Goal: Information Seeking & Learning: Learn about a topic

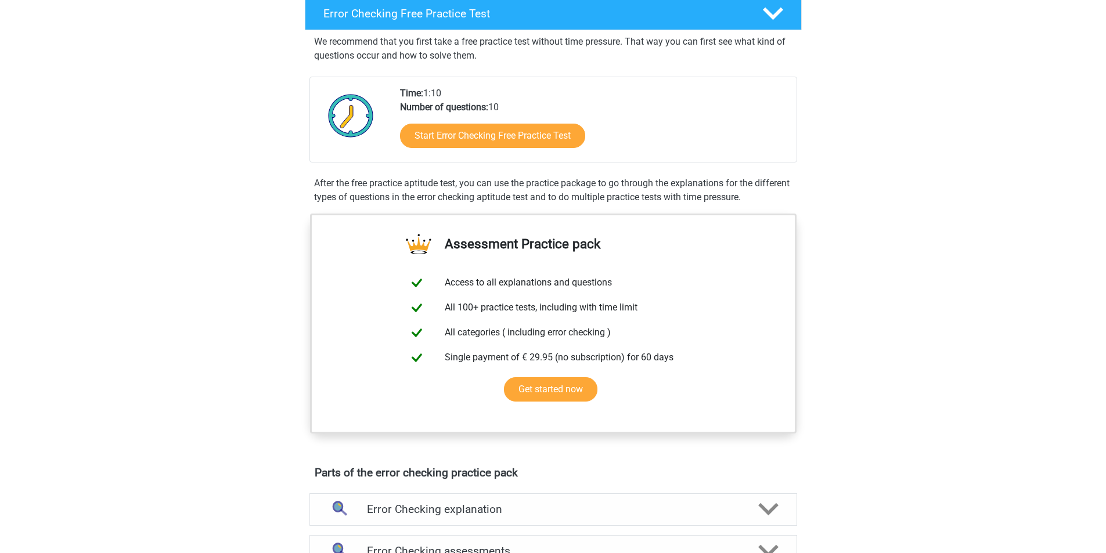
scroll to position [39, 0]
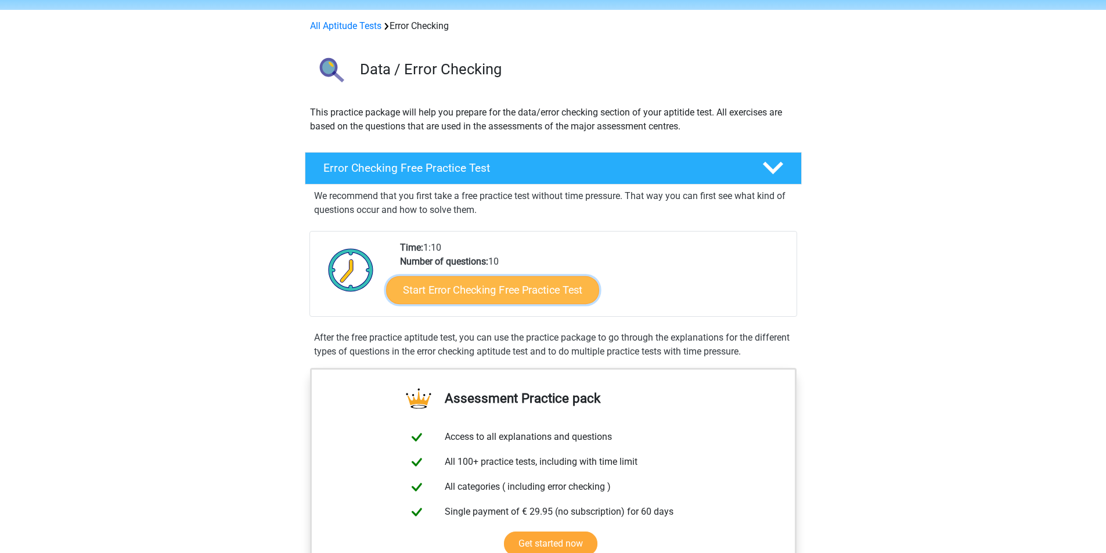
click at [476, 291] on link "Start Error Checking Free Practice Test" at bounding box center [492, 290] width 213 height 28
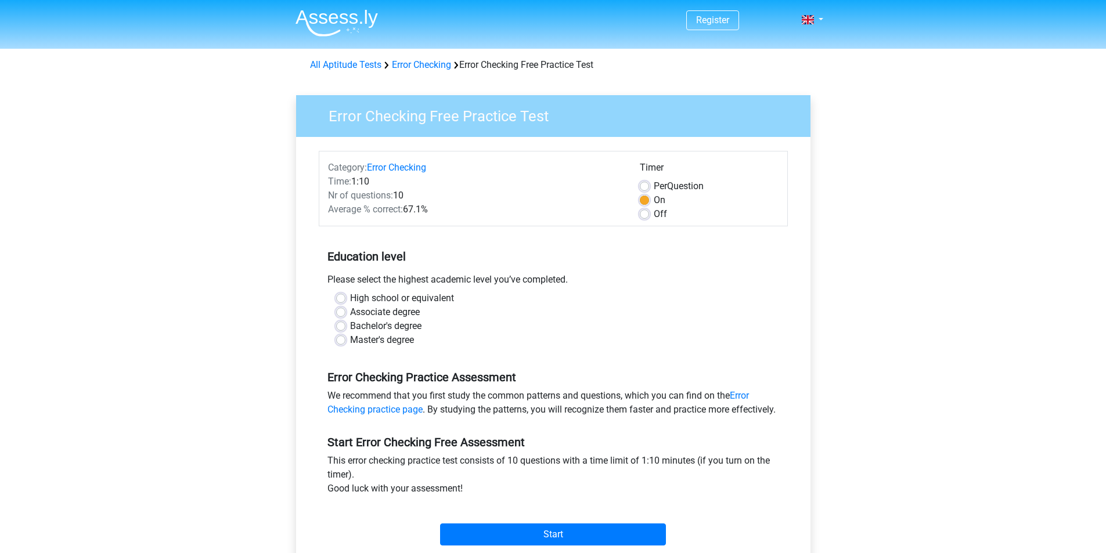
click at [654, 185] on label "Per Question" at bounding box center [679, 186] width 50 height 14
click at [646, 185] on input "Per Question" at bounding box center [644, 185] width 9 height 12
radio input "true"
click at [654, 199] on label "On" at bounding box center [660, 200] width 12 height 14
click at [644, 199] on input "On" at bounding box center [644, 199] width 9 height 12
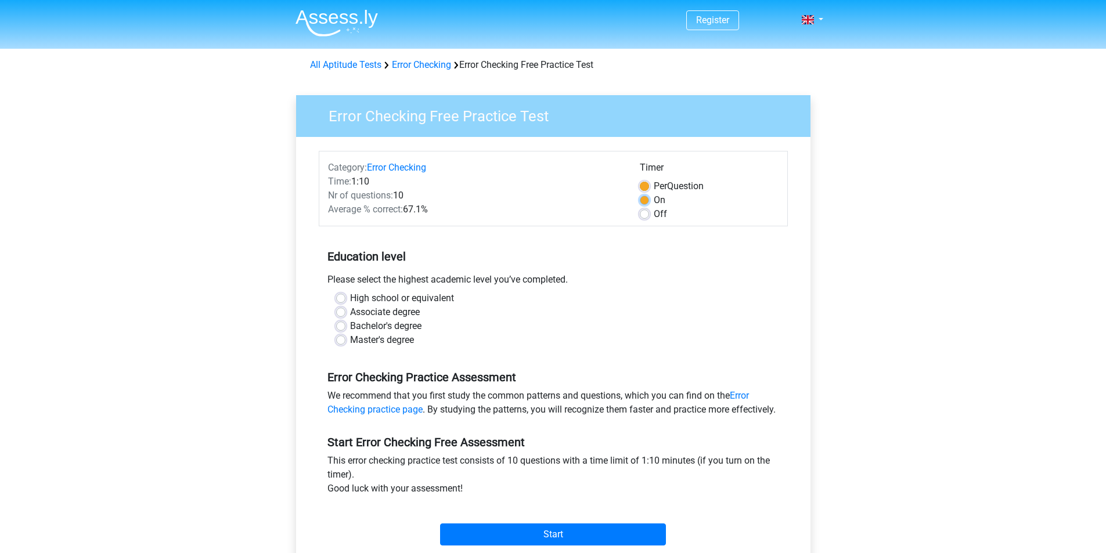
radio input "true"
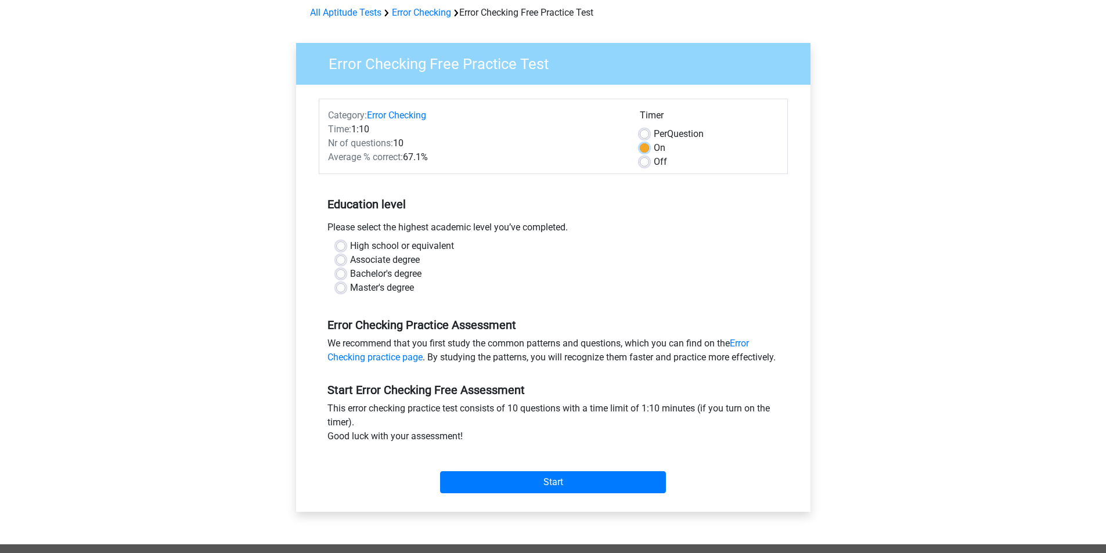
scroll to position [155, 0]
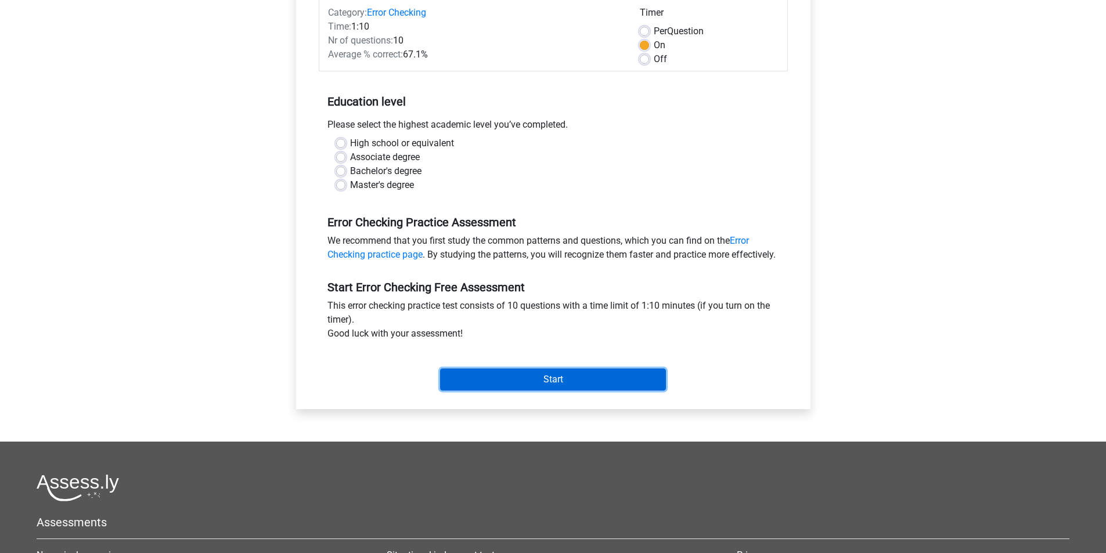
click at [520, 391] on input "Start" at bounding box center [553, 380] width 226 height 22
click at [525, 164] on div "Associate degree" at bounding box center [553, 157] width 434 height 14
click at [350, 145] on label "High school or equivalent" at bounding box center [402, 143] width 104 height 14
click at [342, 145] on input "High school or equivalent" at bounding box center [340, 142] width 9 height 12
radio input "true"
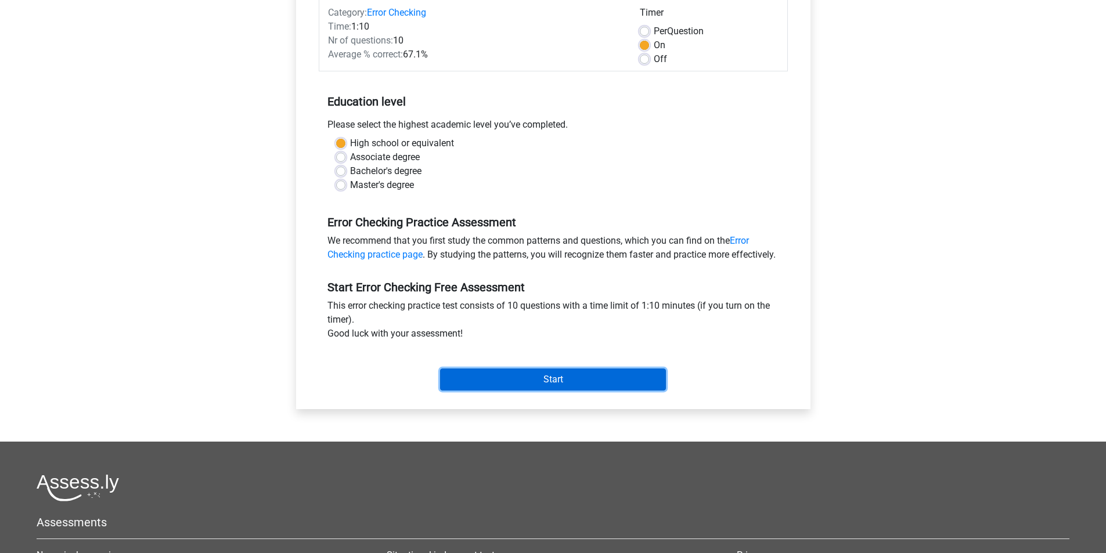
click at [493, 391] on input "Start" at bounding box center [553, 380] width 226 height 22
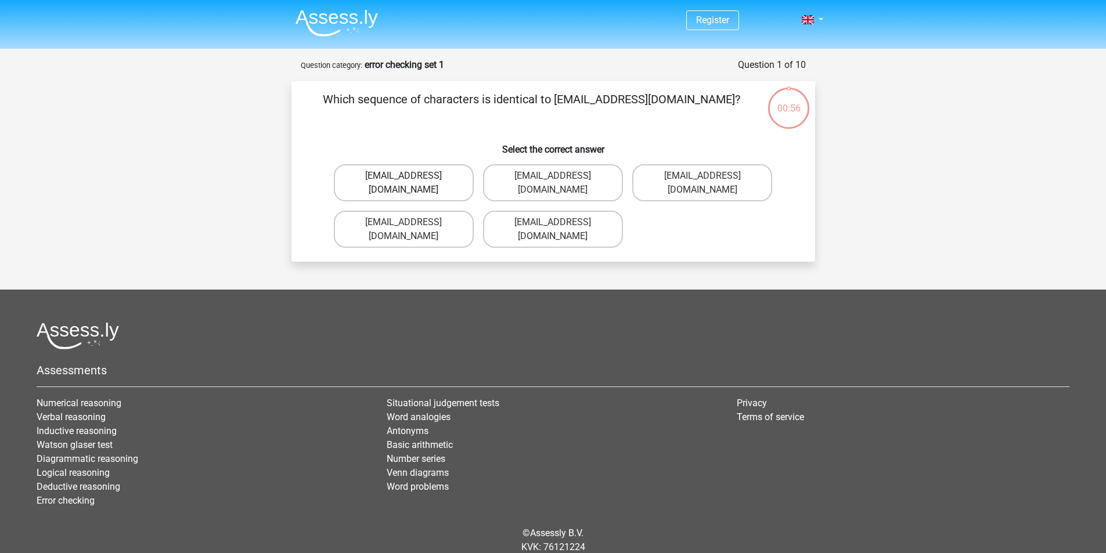
click at [413, 174] on label "[EMAIL_ADDRESS][DOMAIN_NAME]" at bounding box center [404, 182] width 140 height 37
click at [411, 176] on input "Evie_Meade@jointmail.com.uk" at bounding box center [407, 180] width 8 height 8
radio input "true"
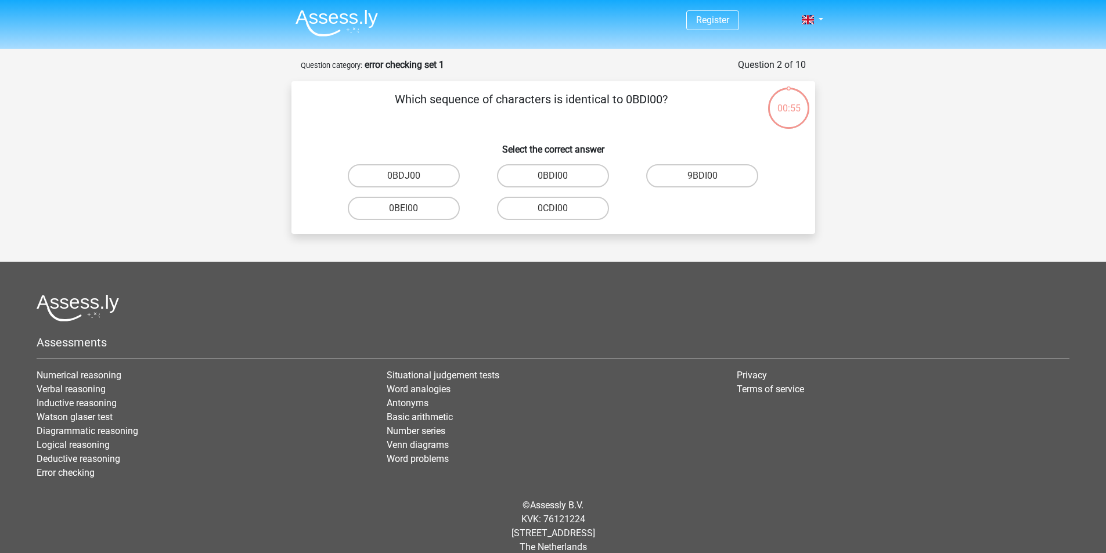
scroll to position [15, 0]
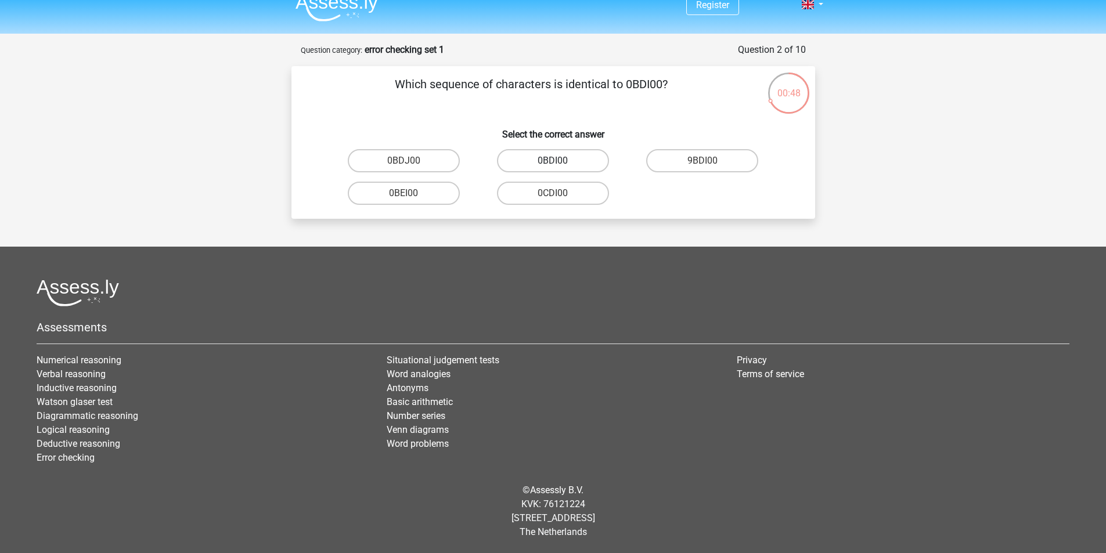
click at [543, 163] on label "0BDI00" at bounding box center [553, 160] width 112 height 23
click at [553, 163] on input "0BDI00" at bounding box center [557, 165] width 8 height 8
radio input "true"
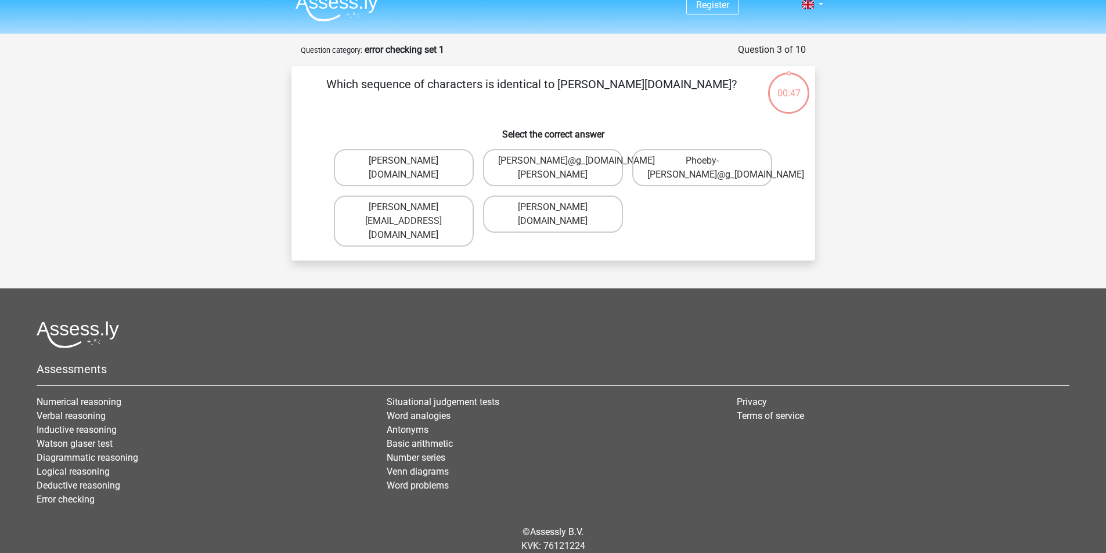
scroll to position [43, 0]
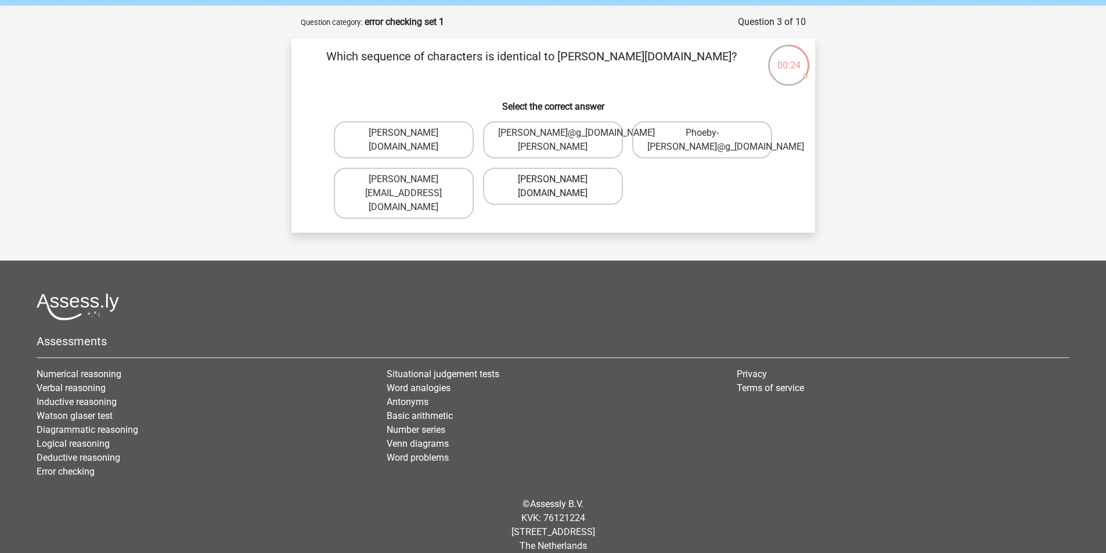
click at [535, 192] on label "Phoebe-Patterson@g_mail.gr" at bounding box center [553, 186] width 140 height 37
click at [553, 187] on input "Phoebe-Patterson@g_mail.gr" at bounding box center [557, 183] width 8 height 8
radio input "true"
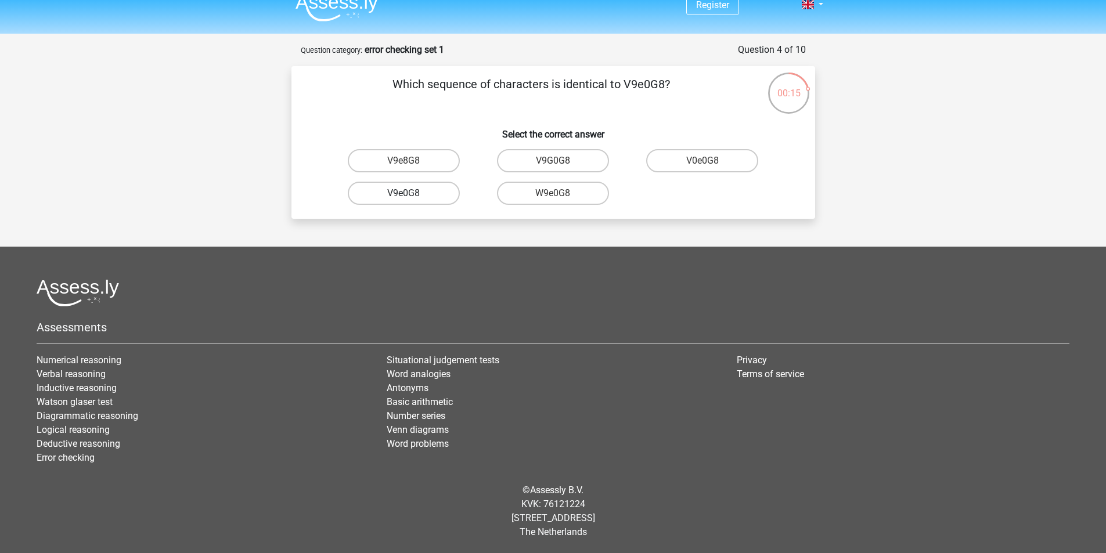
click at [416, 196] on label "V9e0G8" at bounding box center [404, 193] width 112 height 23
click at [411, 196] on input "V9e0G8" at bounding box center [407, 197] width 8 height 8
radio input "true"
click at [669, 160] on label "91051S" at bounding box center [702, 160] width 112 height 23
click at [702, 161] on input "91051S" at bounding box center [706, 165] width 8 height 8
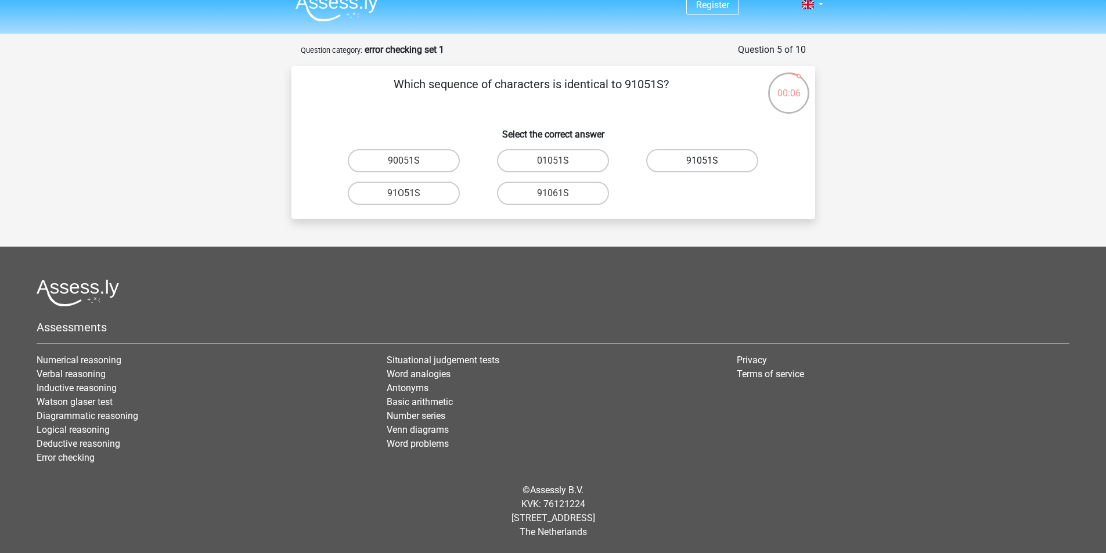
radio input "true"
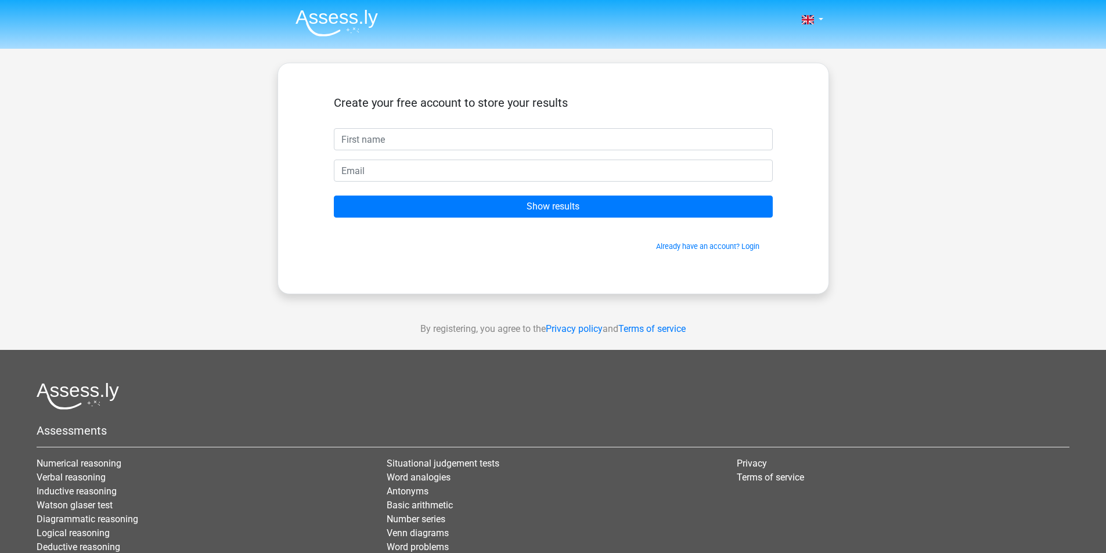
click at [392, 141] on input "text" at bounding box center [553, 139] width 439 height 22
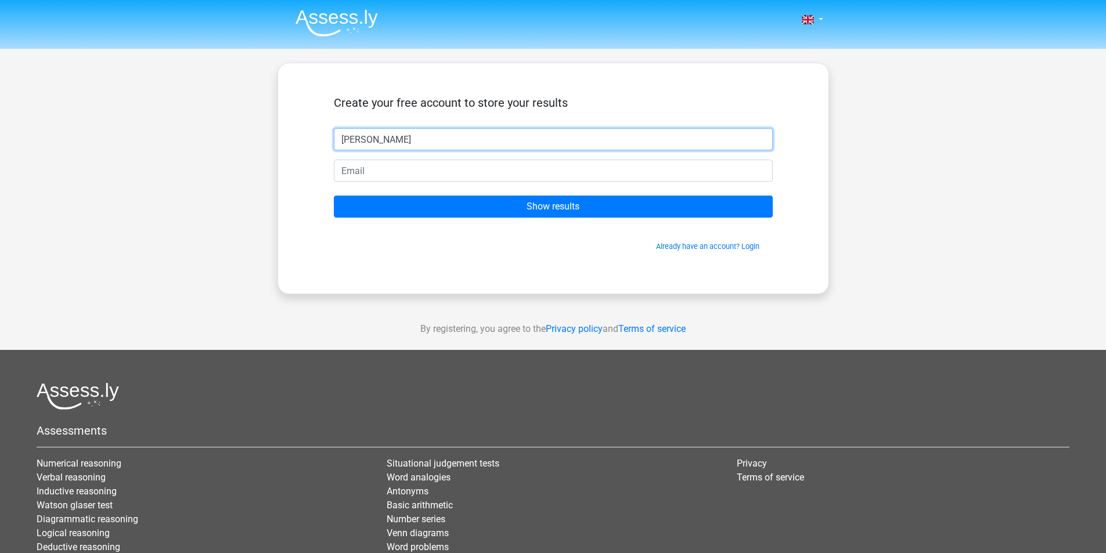
type input "[PERSON_NAME]"
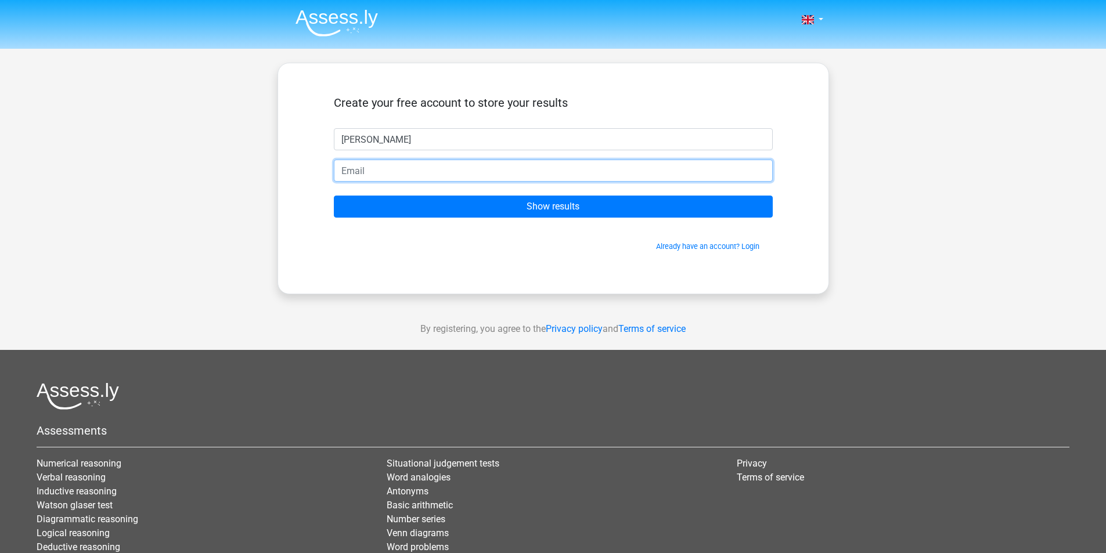
click at [410, 176] on input "email" at bounding box center [553, 171] width 439 height 22
type input "[EMAIL_ADDRESS][DOMAIN_NAME]"
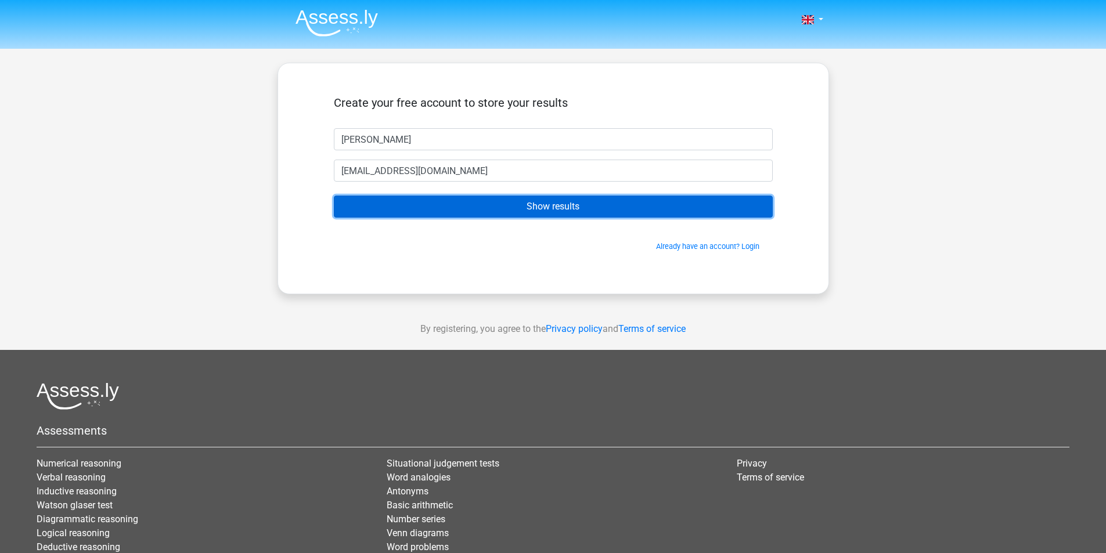
click at [455, 202] on input "Show results" at bounding box center [553, 207] width 439 height 22
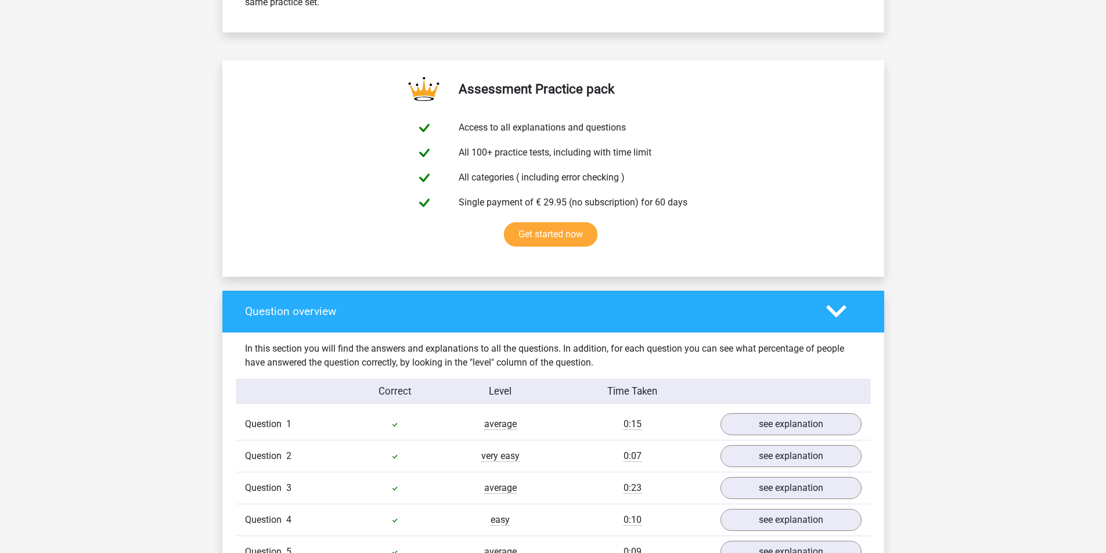
scroll to position [774, 0]
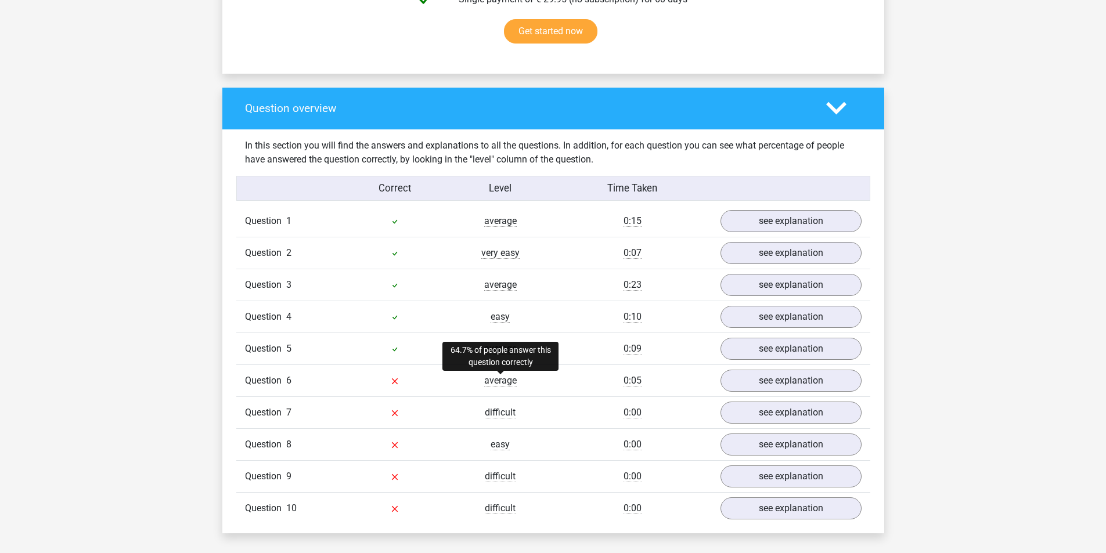
click at [498, 383] on span "average" at bounding box center [500, 381] width 33 height 12
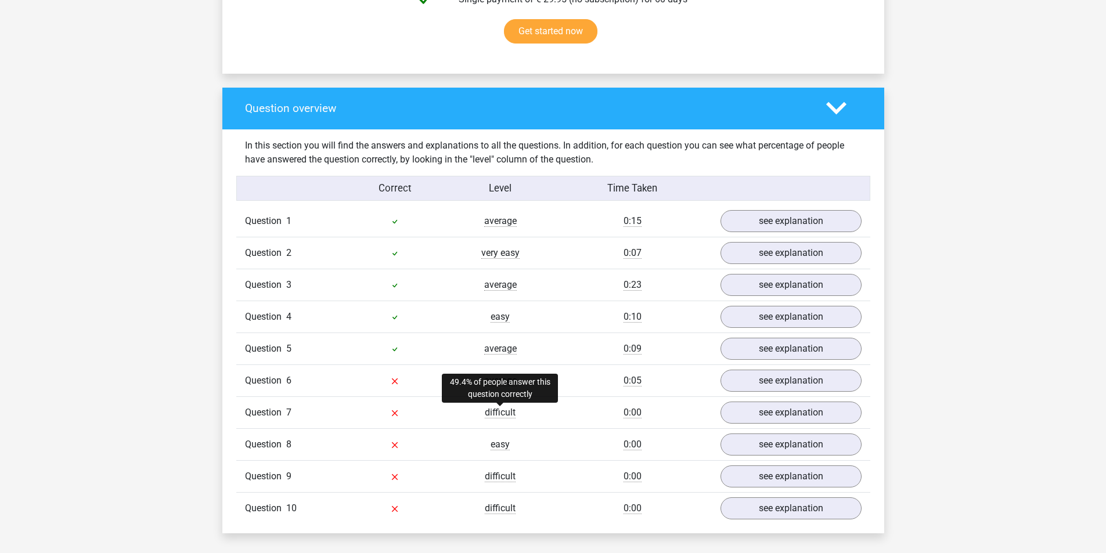
click at [503, 412] on span "difficult" at bounding box center [500, 413] width 31 height 12
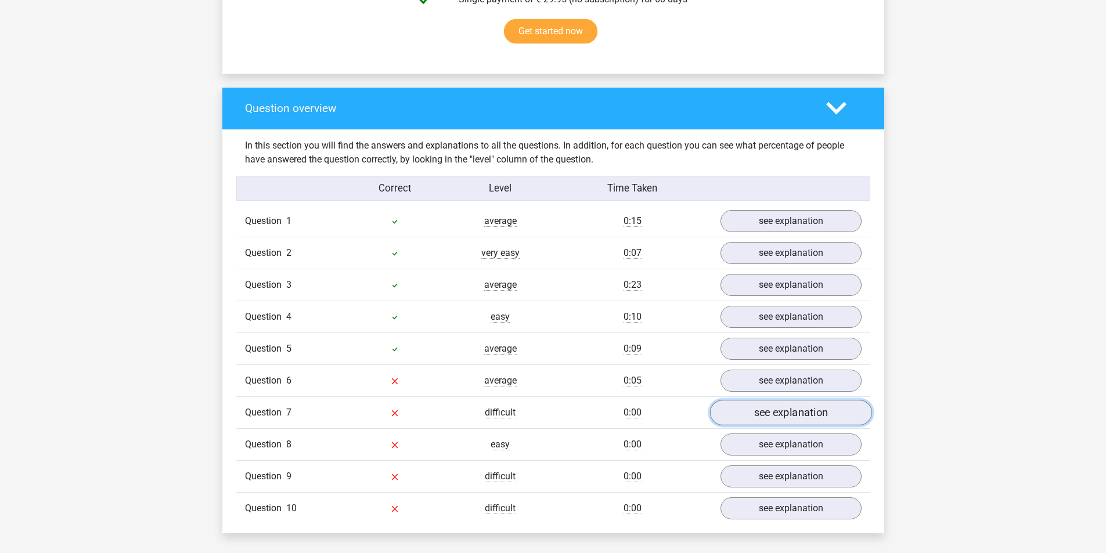
click at [752, 414] on link "see explanation" at bounding box center [790, 413] width 162 height 26
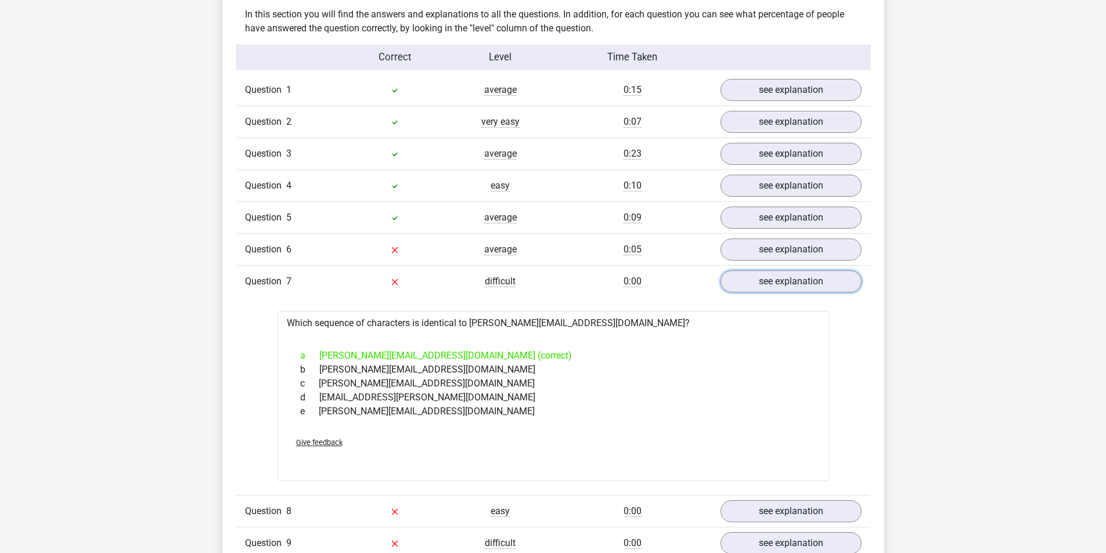
scroll to position [813, 0]
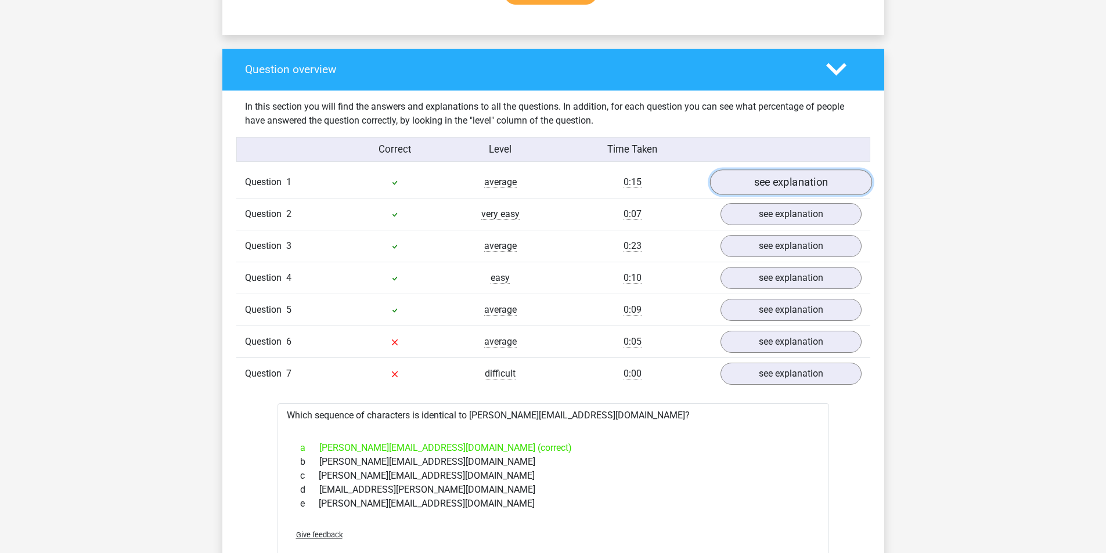
click at [787, 185] on link "see explanation" at bounding box center [790, 182] width 162 height 26
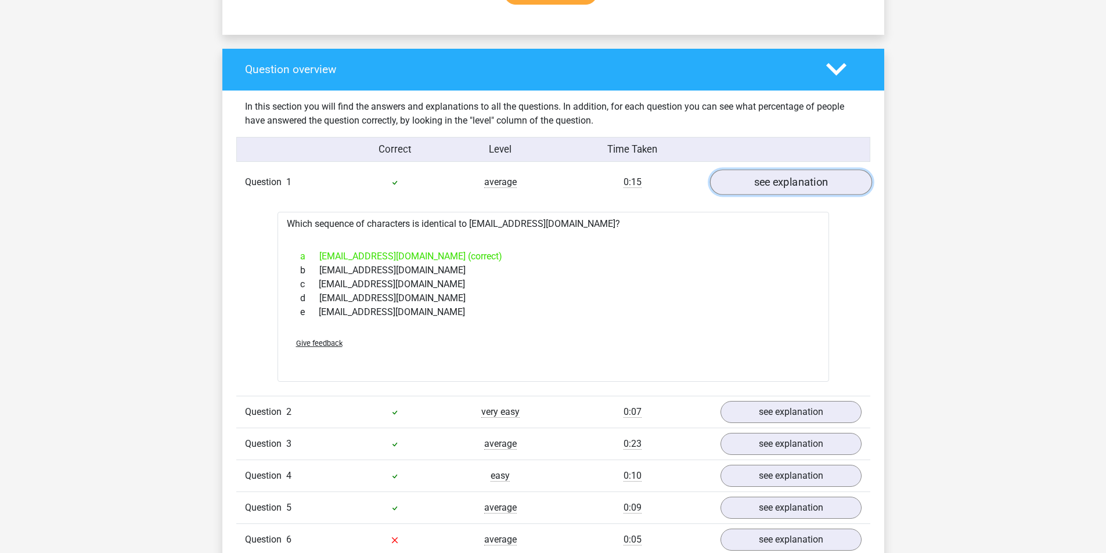
click at [787, 185] on link "see explanation" at bounding box center [790, 182] width 162 height 26
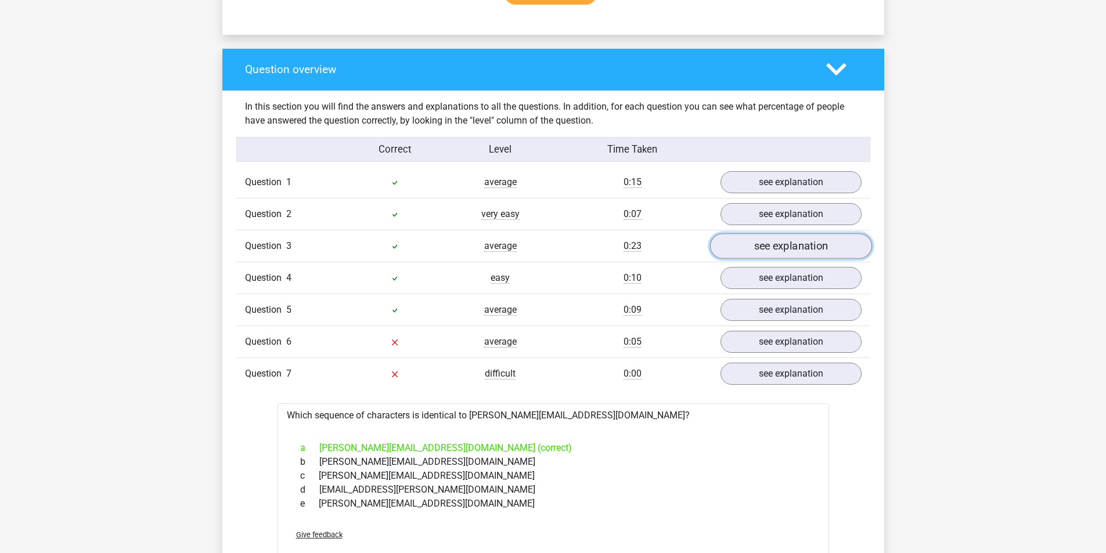
click at [788, 245] on link "see explanation" at bounding box center [790, 246] width 162 height 26
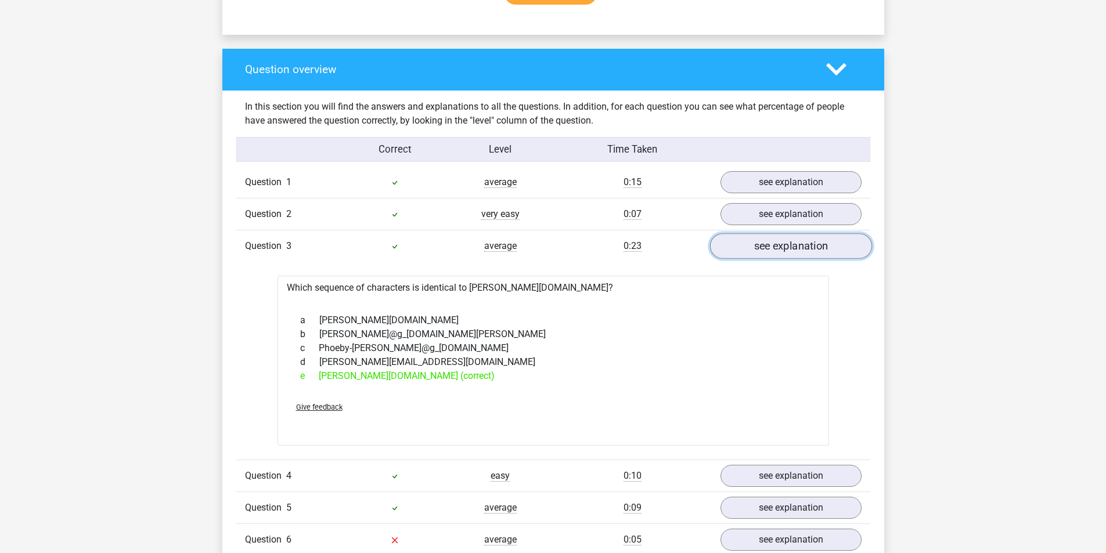
click at [790, 247] on link "see explanation" at bounding box center [790, 246] width 162 height 26
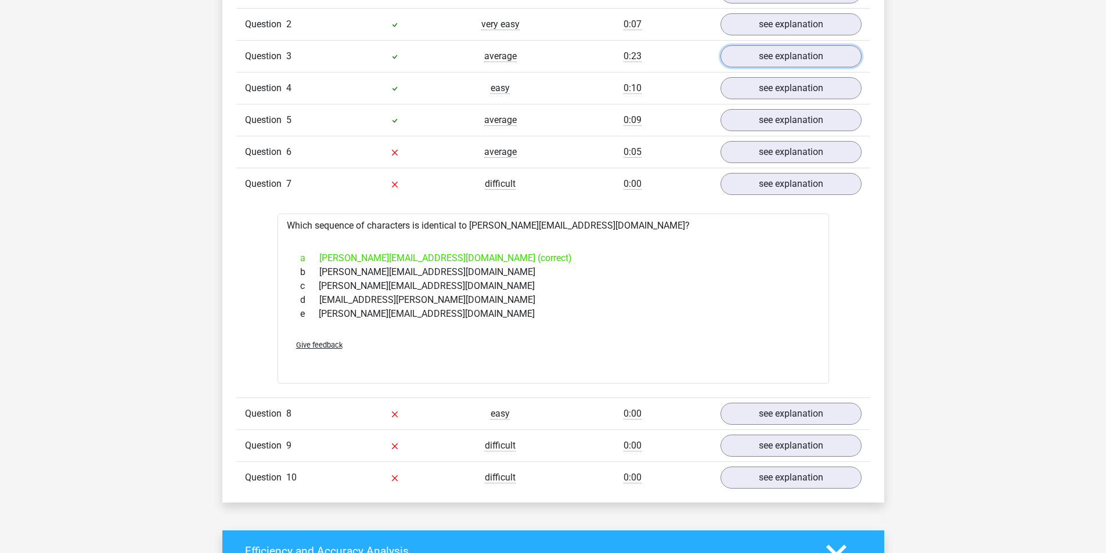
scroll to position [1006, 0]
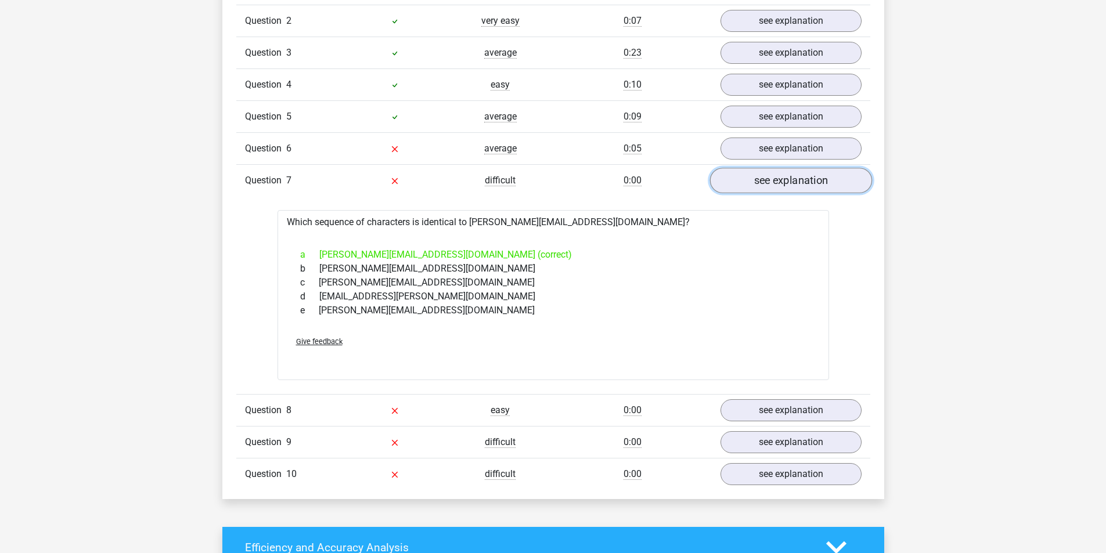
click at [738, 188] on link "see explanation" at bounding box center [790, 181] width 162 height 26
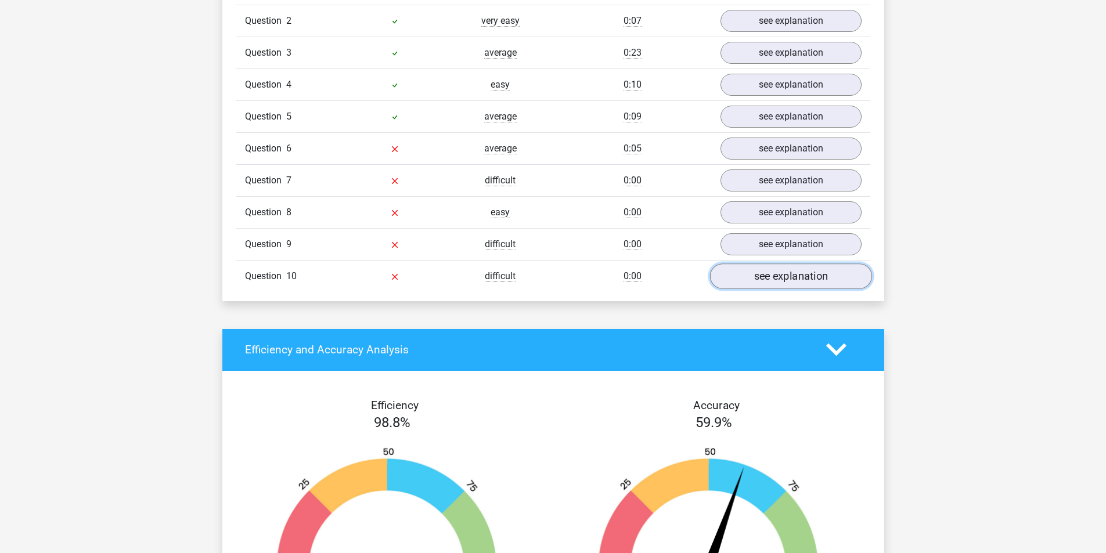
click at [766, 279] on link "see explanation" at bounding box center [790, 277] width 162 height 26
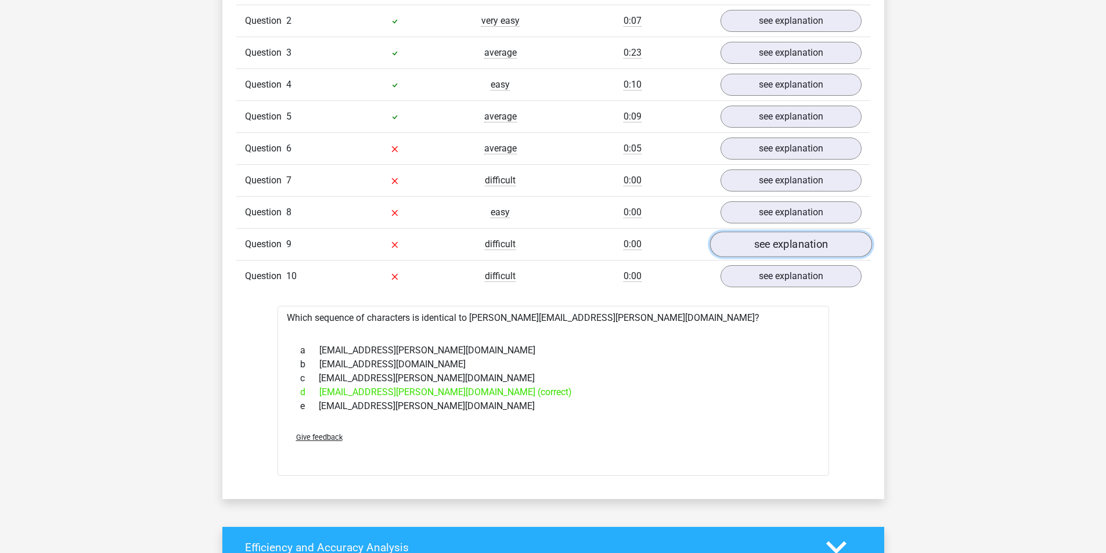
click at [763, 235] on link "see explanation" at bounding box center [790, 245] width 162 height 26
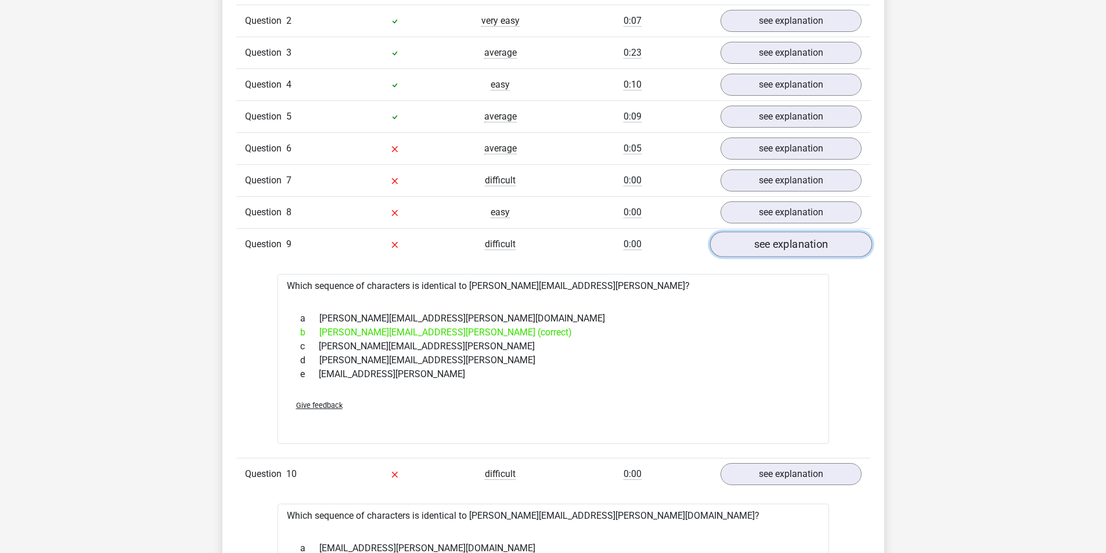
click at [767, 243] on link "see explanation" at bounding box center [790, 245] width 162 height 26
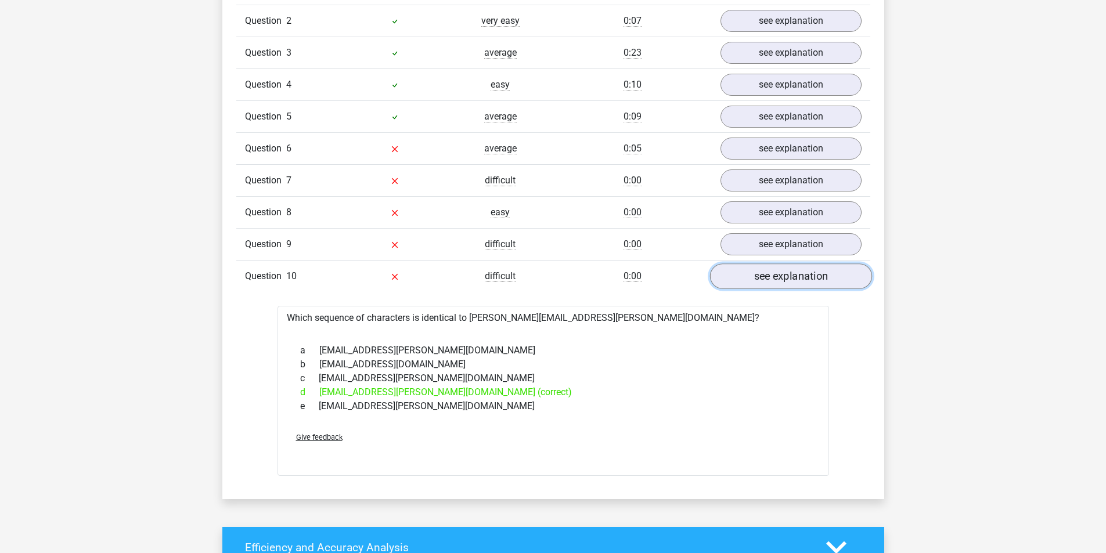
click at [780, 275] on link "see explanation" at bounding box center [790, 277] width 162 height 26
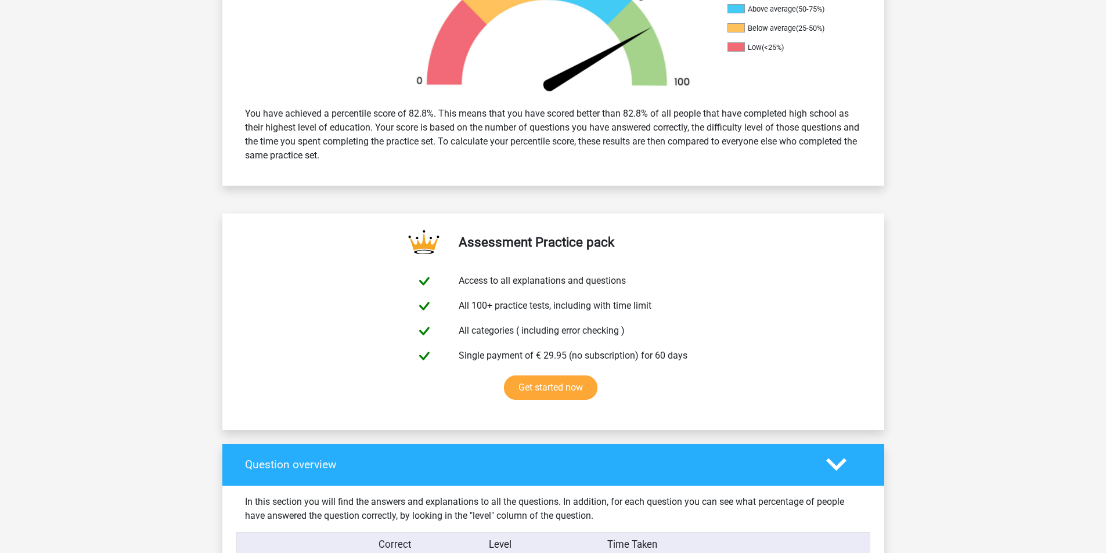
scroll to position [0, 0]
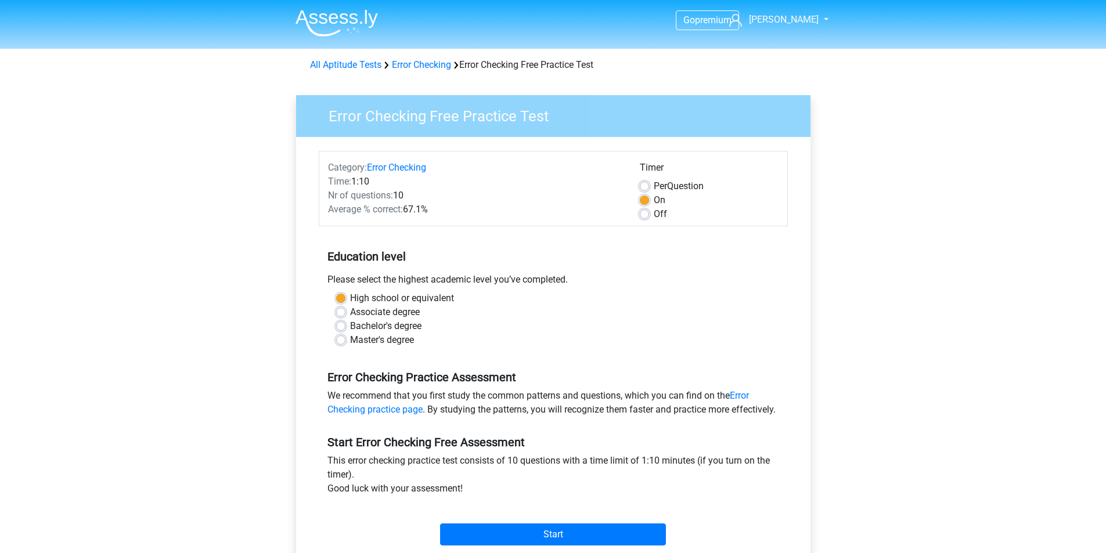
scroll to position [155, 0]
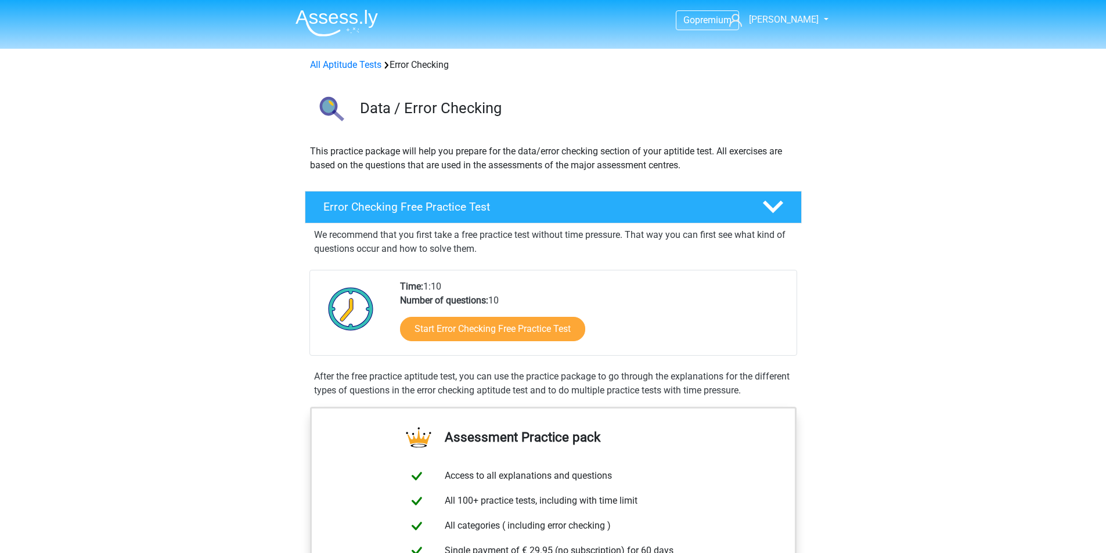
scroll to position [39, 0]
